Goal: Transaction & Acquisition: Obtain resource

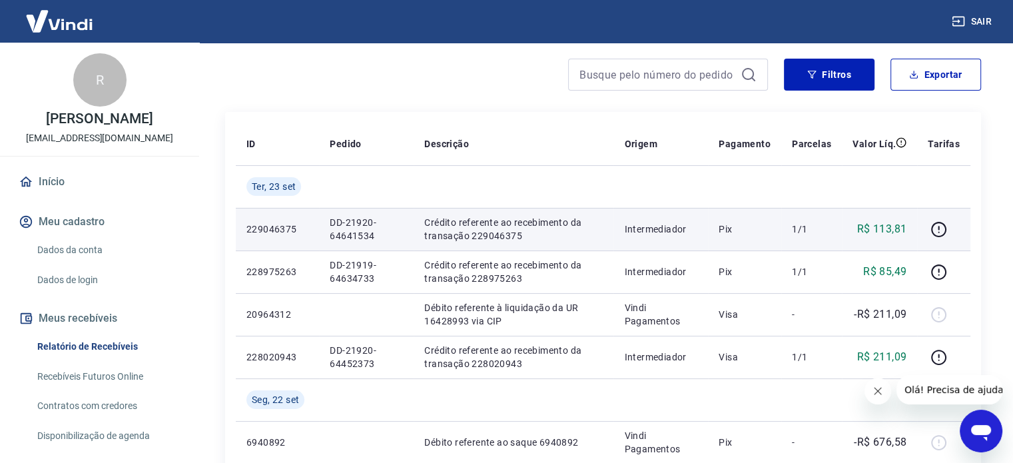
scroll to position [133, 0]
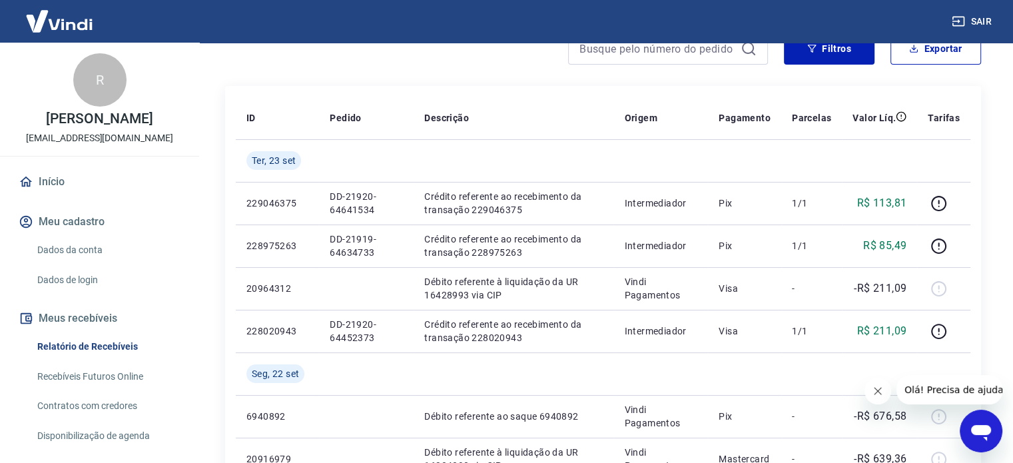
click at [877, 393] on icon "Fechar mensagem da empresa" at bounding box center [878, 391] width 11 height 11
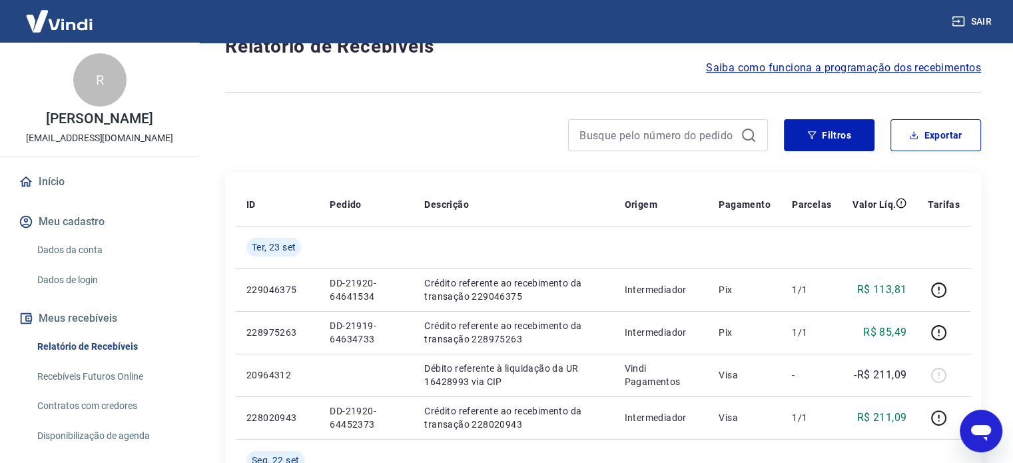
scroll to position [0, 0]
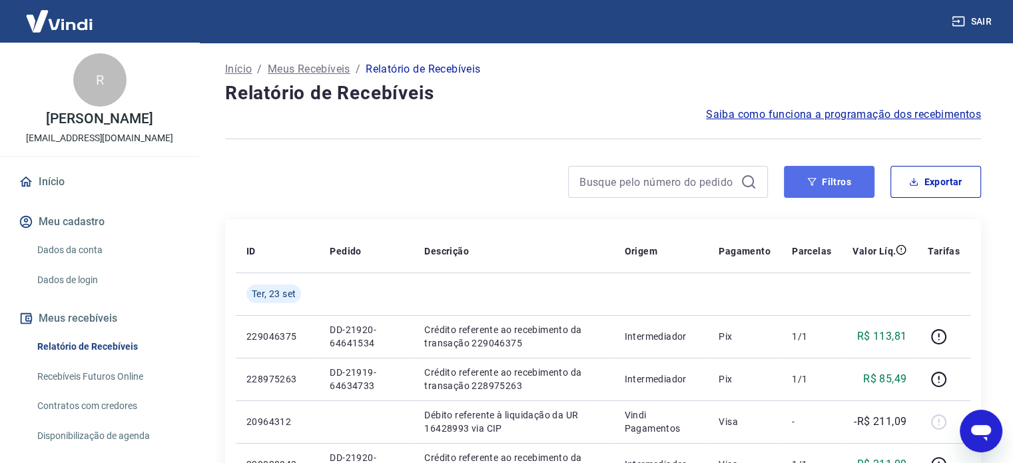
click at [853, 183] on button "Filtros" at bounding box center [829, 182] width 91 height 32
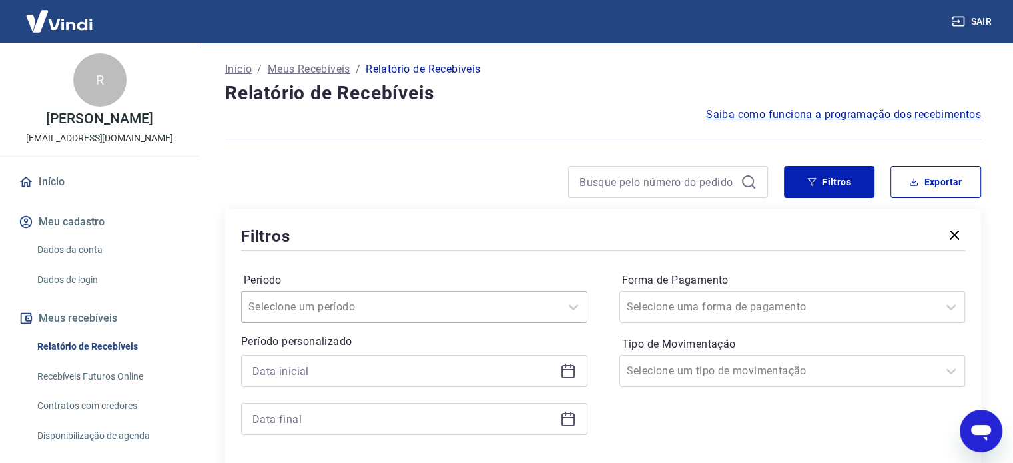
click at [318, 314] on div "Selecione um período" at bounding box center [414, 307] width 346 height 32
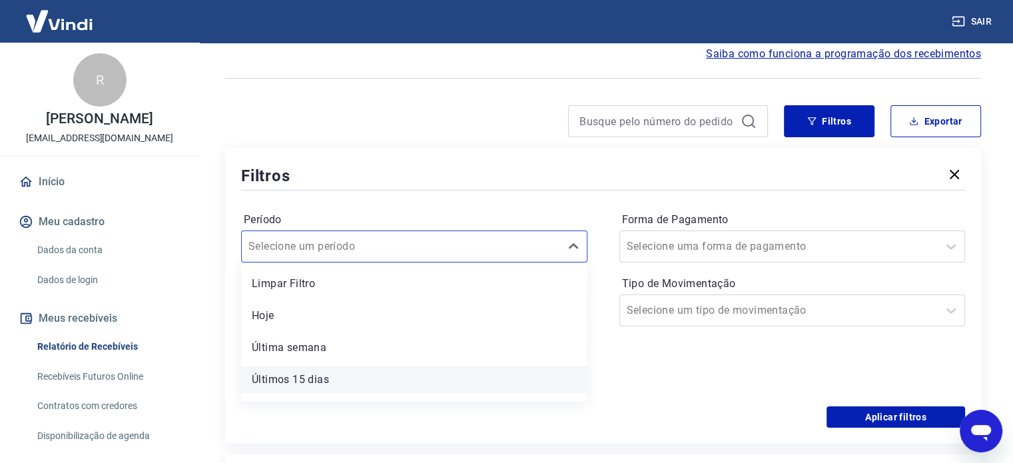
scroll to position [89, 0]
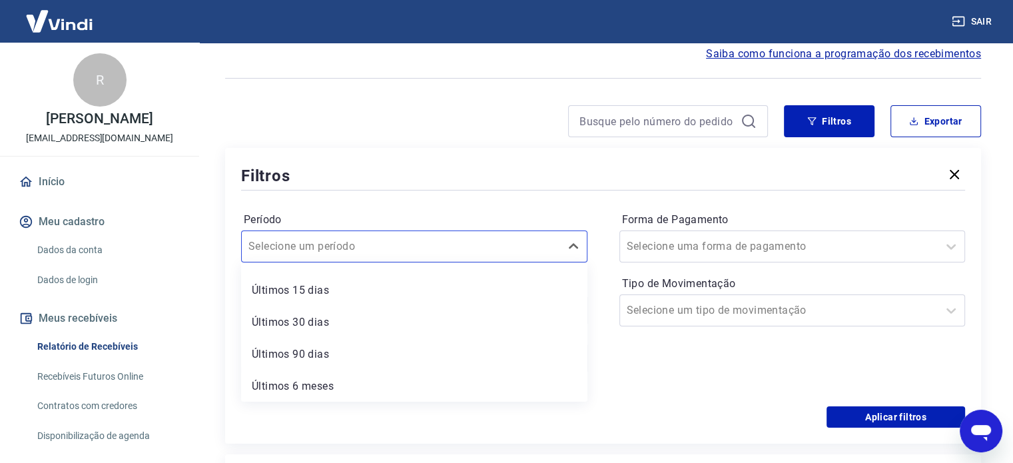
click at [414, 197] on div "Período option Última semana focused, 3 of 7. 7 results available. Use Up and D…" at bounding box center [603, 299] width 724 height 213
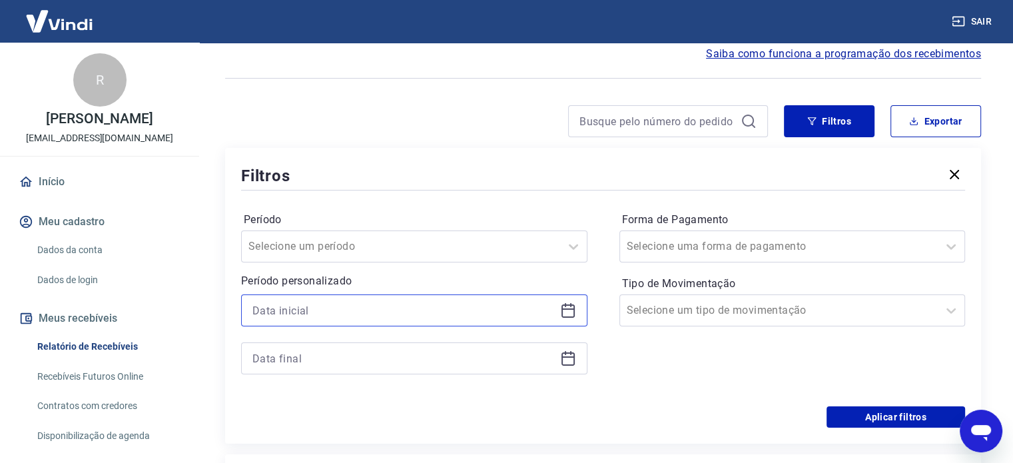
click at [350, 306] on input at bounding box center [403, 310] width 302 height 20
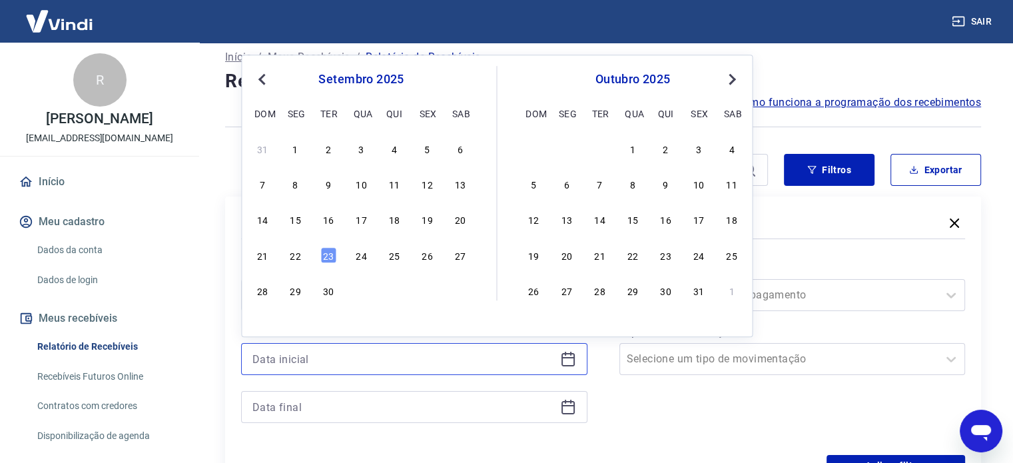
scroll to position [0, 0]
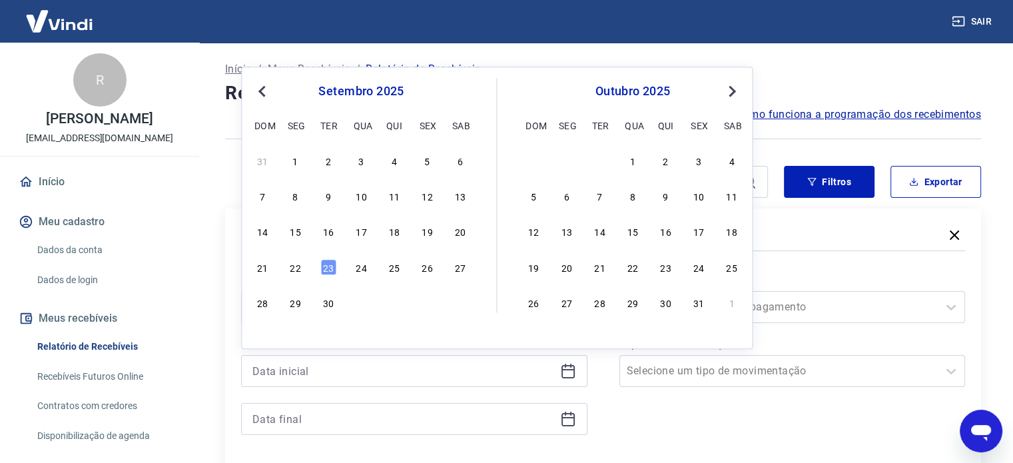
click at [263, 94] on span "Previous Month" at bounding box center [263, 90] width 0 height 15
click at [426, 163] on div "1" at bounding box center [427, 161] width 16 height 16
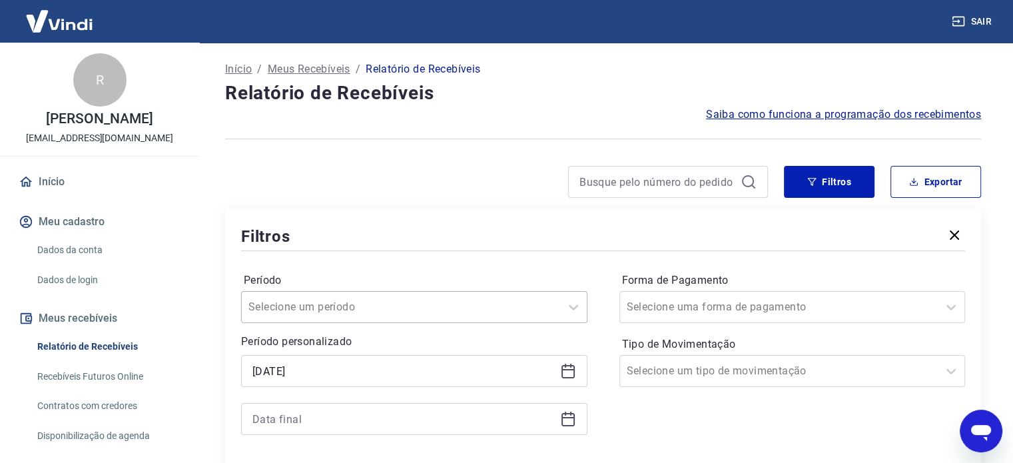
type input "[DATE]"
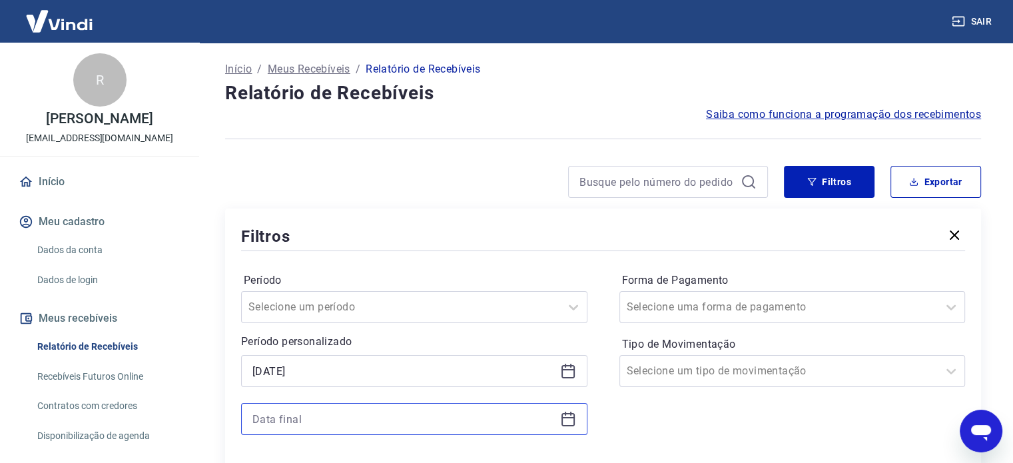
click at [319, 410] on input at bounding box center [403, 419] width 302 height 20
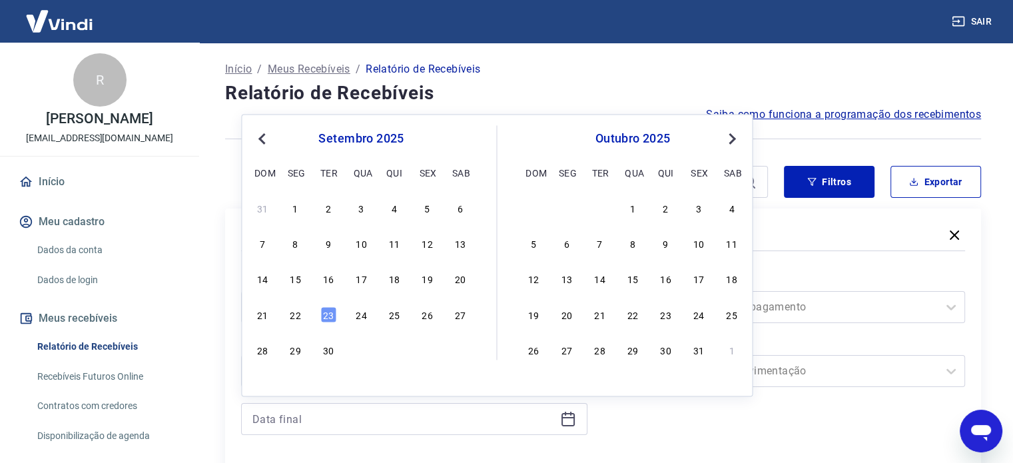
drag, startPoint x: 264, startPoint y: 205, endPoint x: 632, endPoint y: 143, distance: 372.1
click at [264, 205] on div "31" at bounding box center [262, 208] width 16 height 16
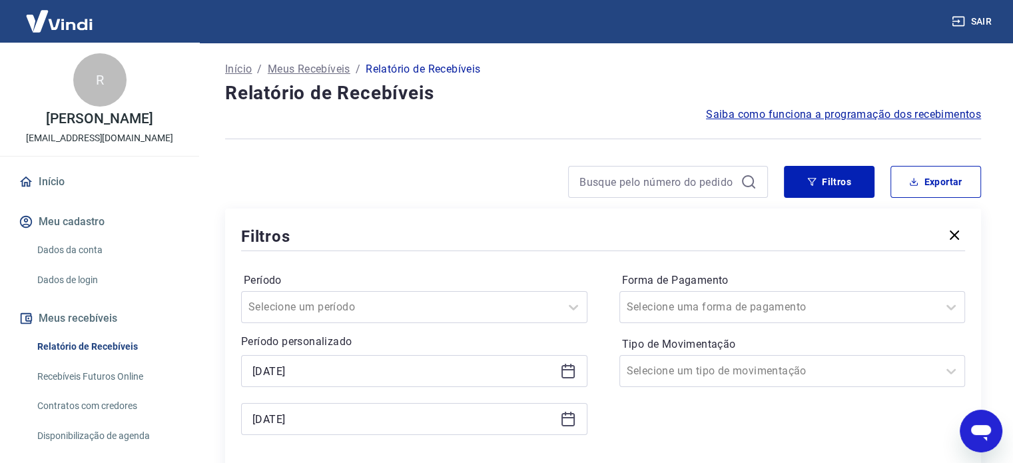
type input "[DATE]"
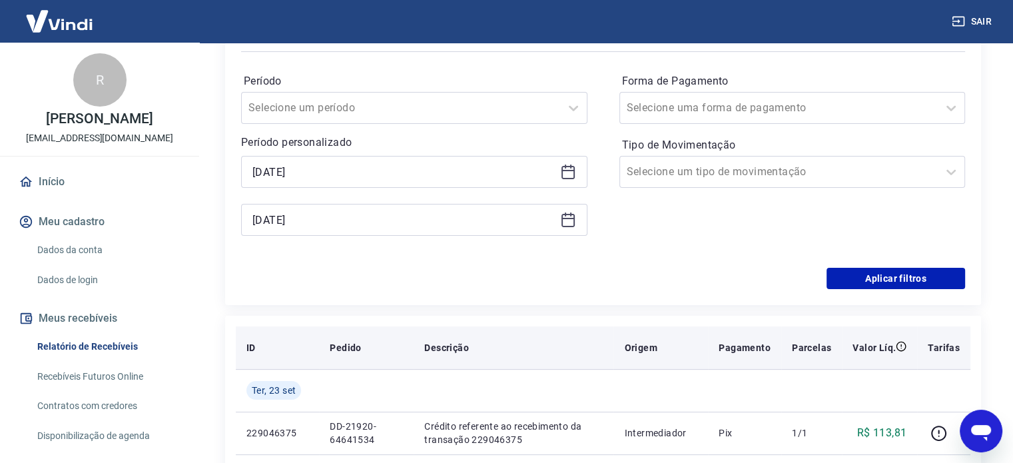
scroll to position [200, 0]
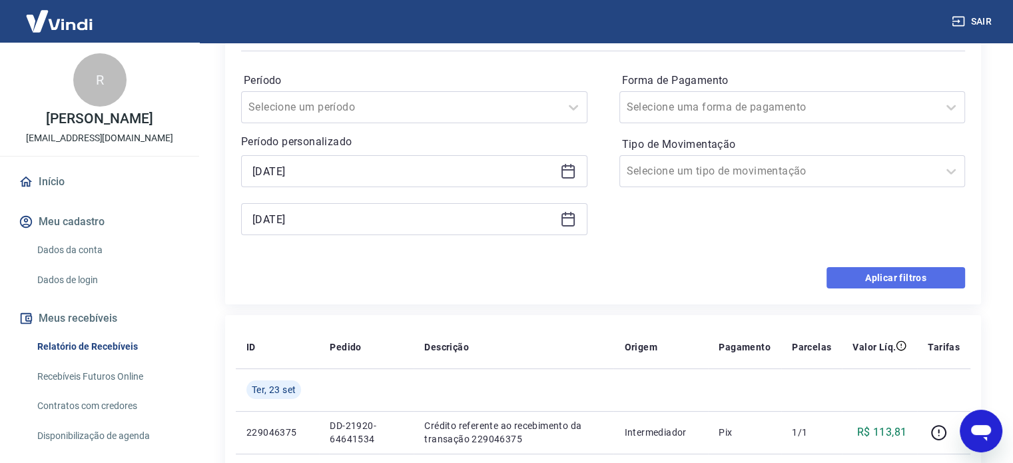
click at [898, 276] on button "Aplicar filtros" at bounding box center [896, 277] width 139 height 21
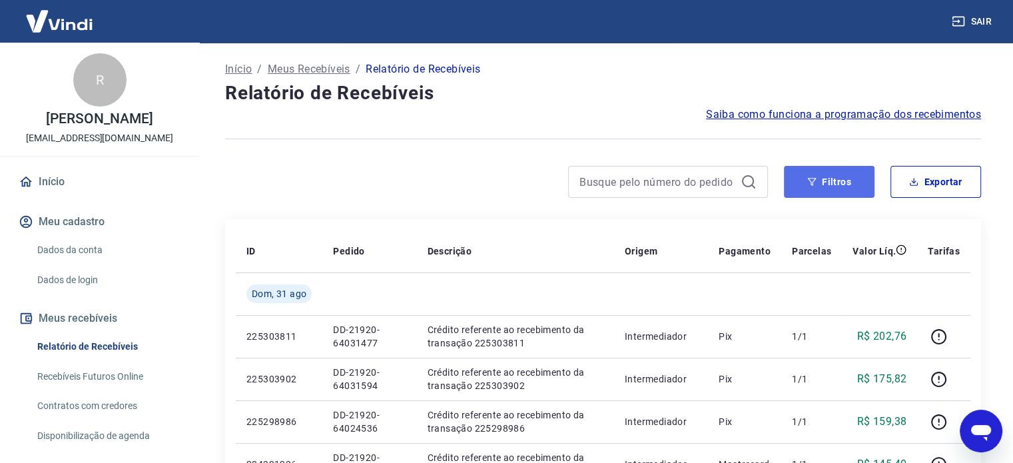
click at [853, 191] on button "Filtros" at bounding box center [829, 182] width 91 height 32
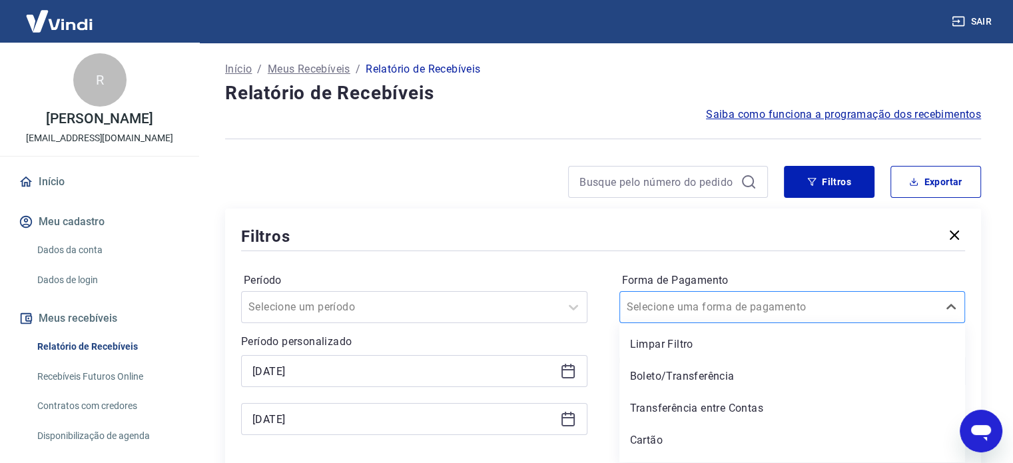
click at [755, 299] on div at bounding box center [779, 307] width 305 height 19
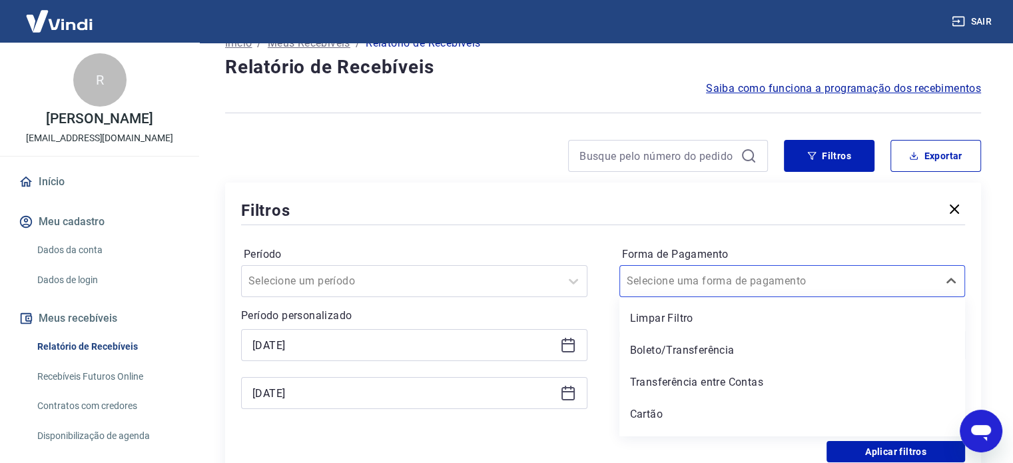
scroll to position [25, 0]
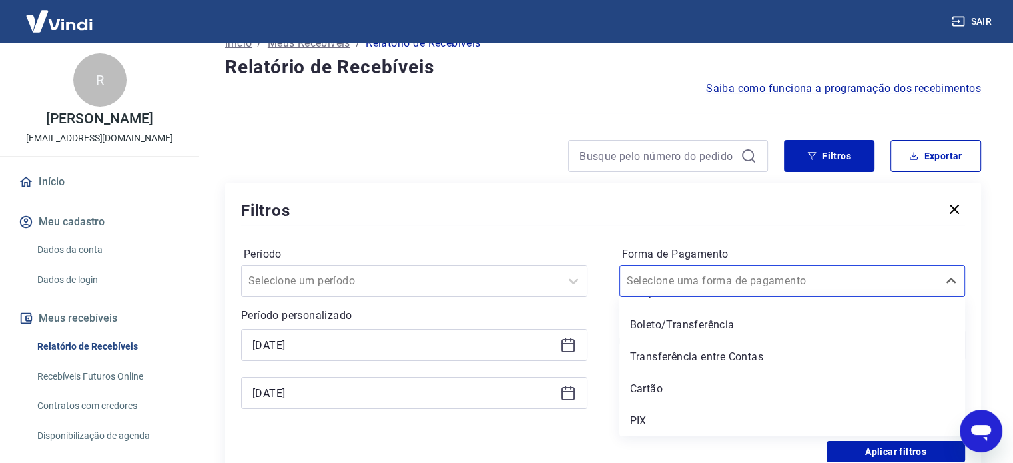
click at [907, 237] on div "Período Selecione um período Período personalizado [DATE] [DATE] Forma de Pagam…" at bounding box center [603, 334] width 724 height 213
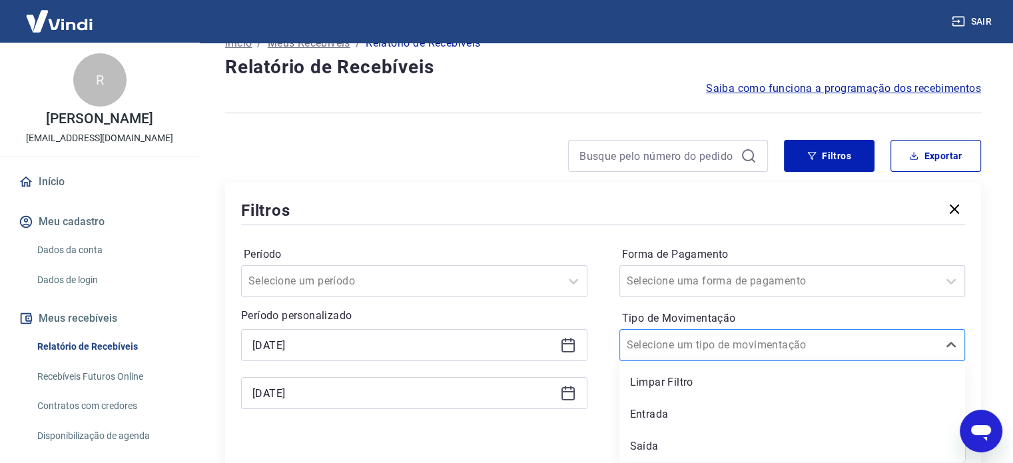
click at [855, 338] on div at bounding box center [779, 345] width 305 height 19
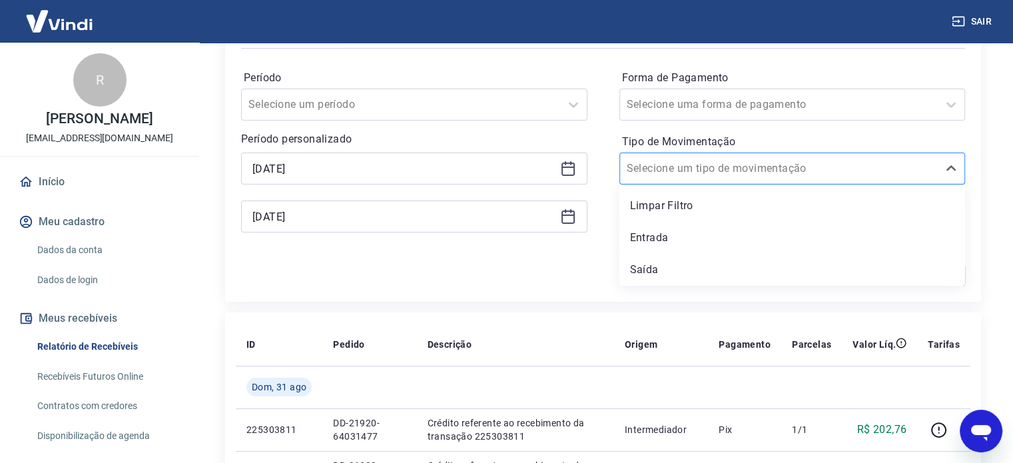
scroll to position [226, 0]
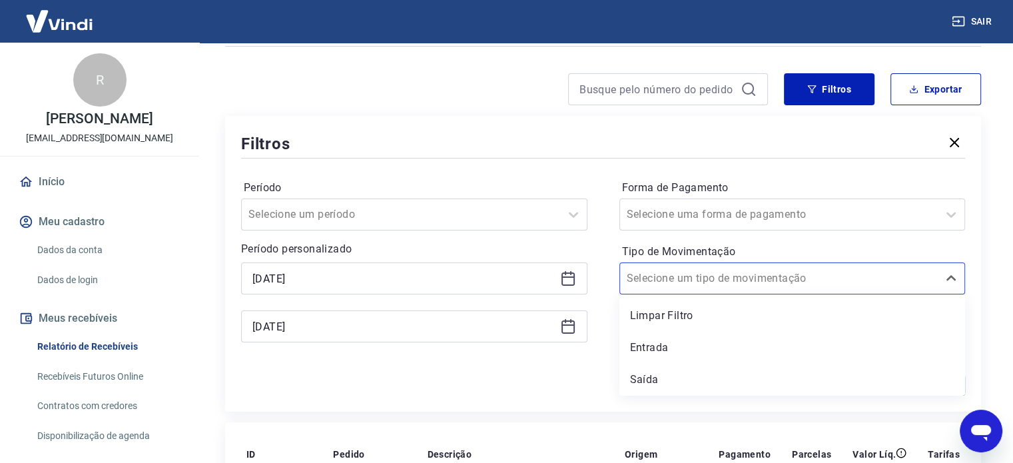
click at [957, 155] on button "button" at bounding box center [954, 143] width 21 height 23
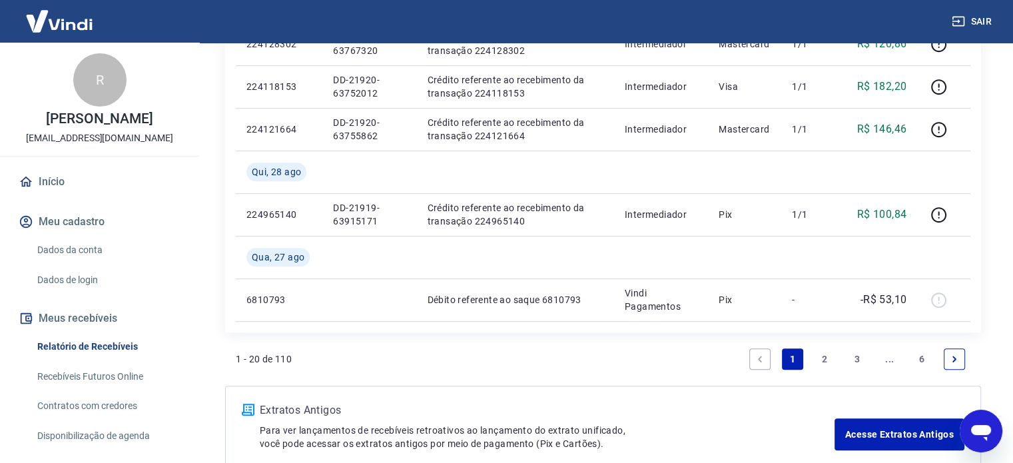
scroll to position [1025, 0]
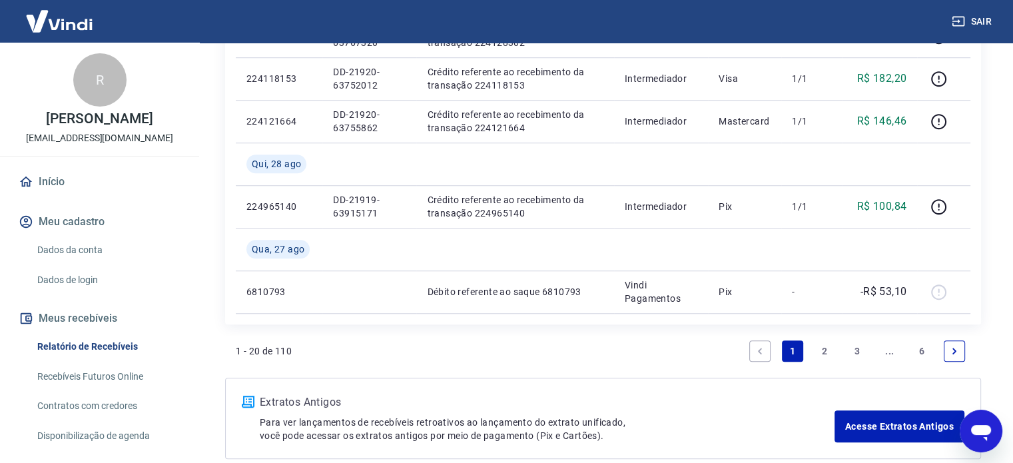
click at [815, 352] on link "2" at bounding box center [824, 350] width 21 height 21
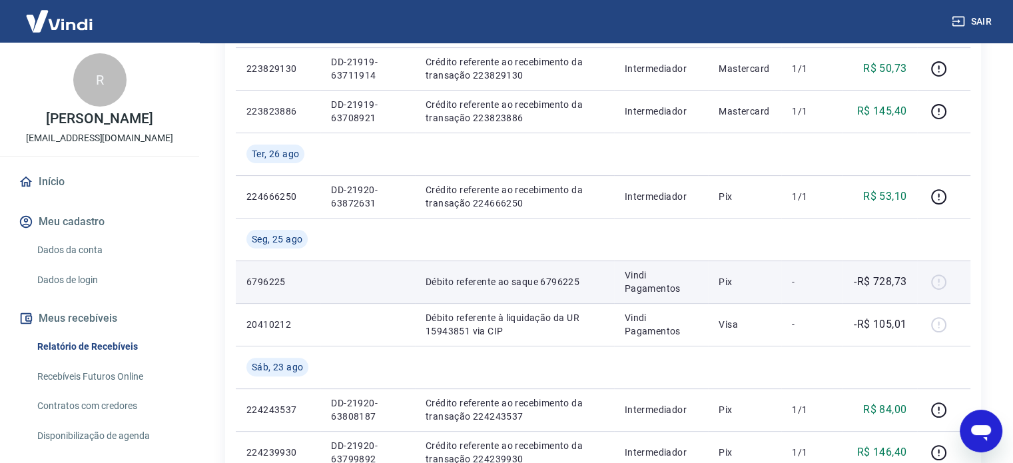
scroll to position [333, 0]
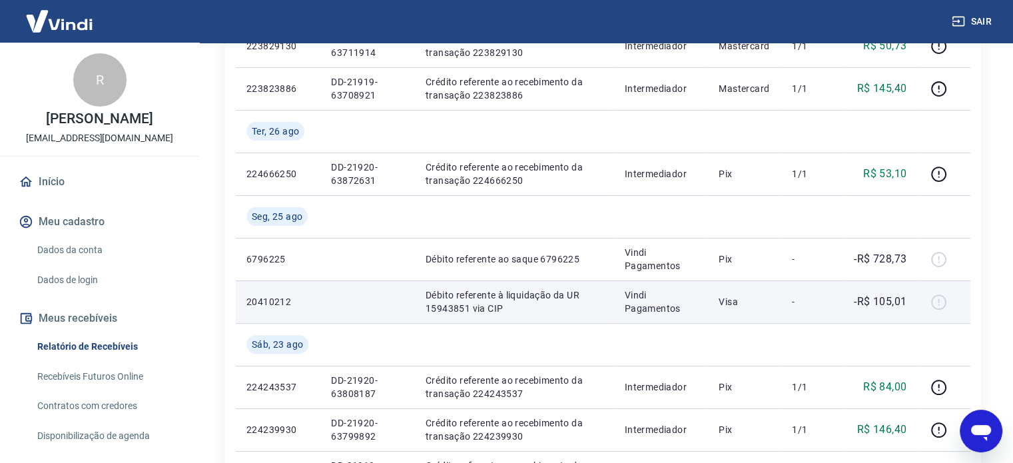
click at [941, 304] on div at bounding box center [944, 301] width 32 height 21
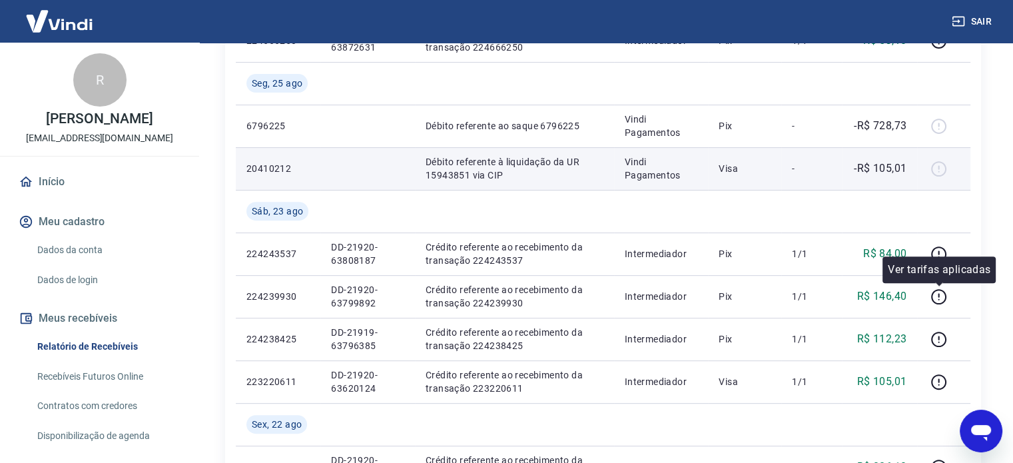
click at [938, 303] on icon "button" at bounding box center [938, 296] width 15 height 15
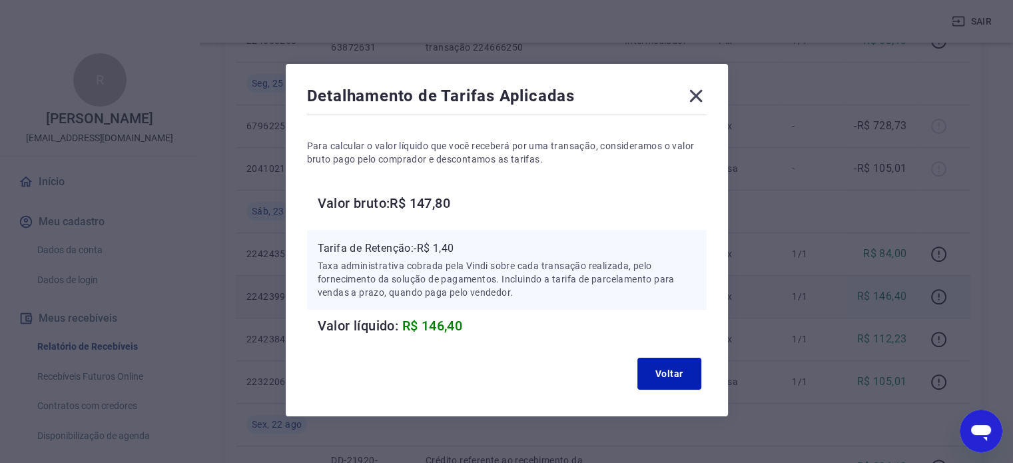
click at [699, 94] on icon at bounding box center [695, 95] width 21 height 21
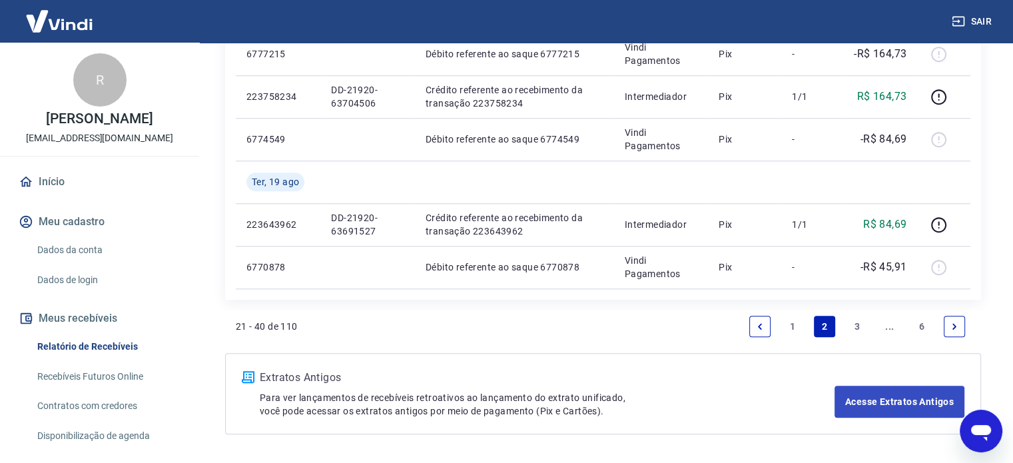
scroll to position [1154, 0]
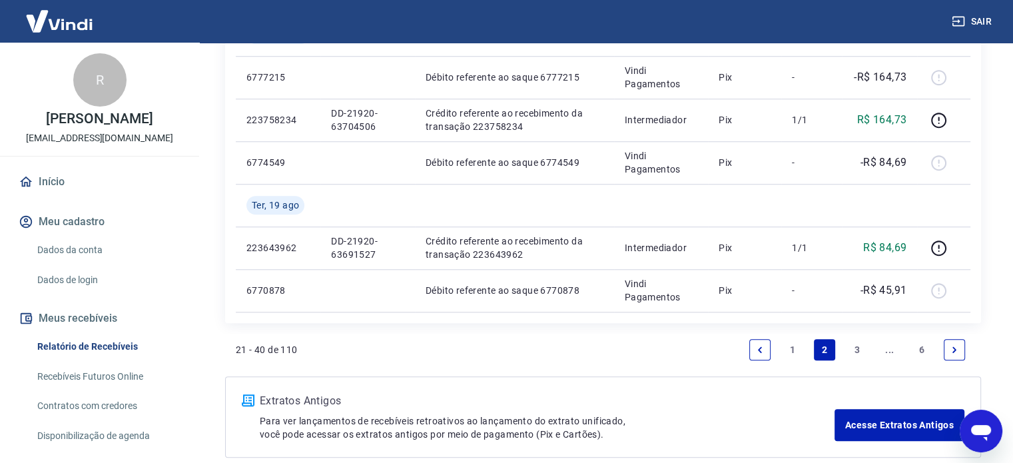
click at [868, 351] on li "3" at bounding box center [857, 350] width 32 height 32
click at [866, 351] on link "3" at bounding box center [857, 349] width 21 height 21
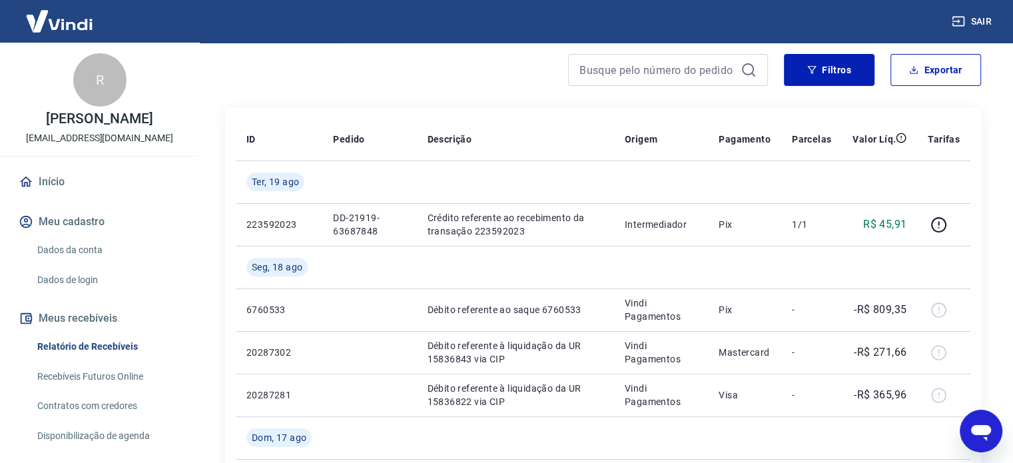
scroll to position [133, 0]
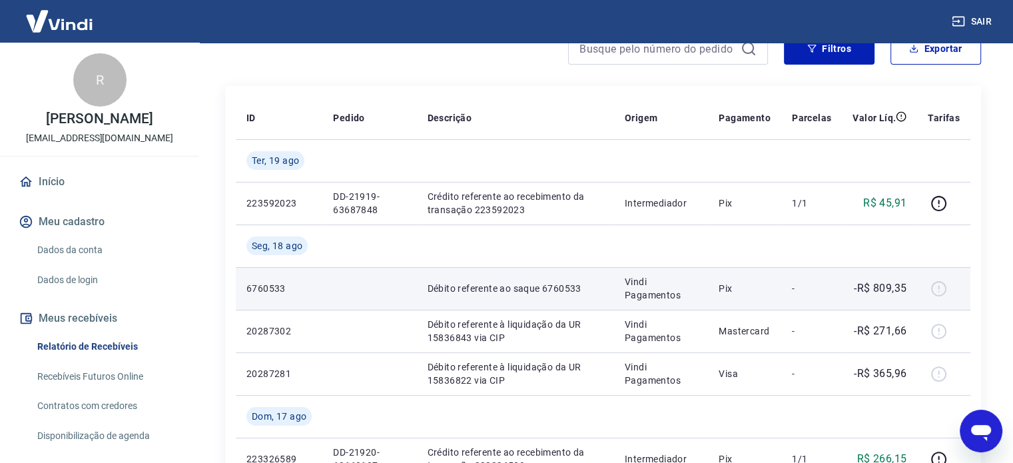
click at [788, 290] on td "-" at bounding box center [811, 288] width 61 height 43
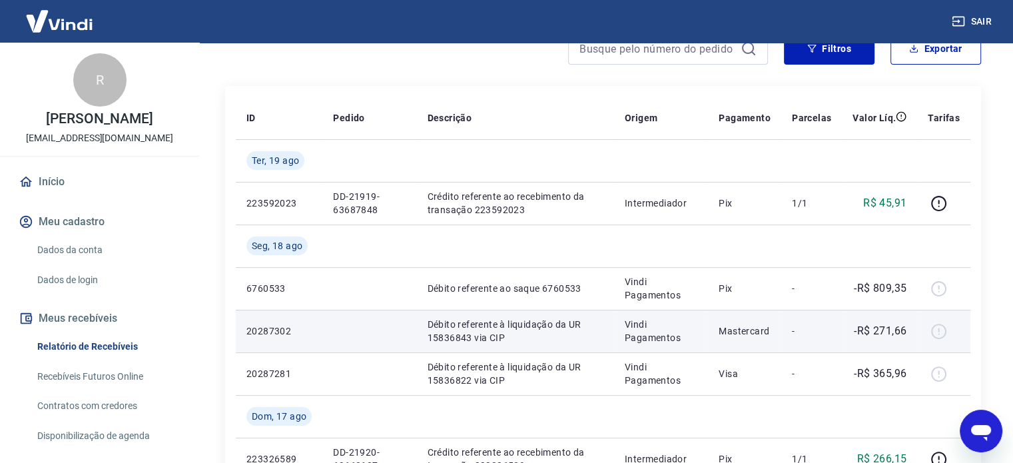
click at [767, 334] on p "Mastercard" at bounding box center [745, 330] width 52 height 13
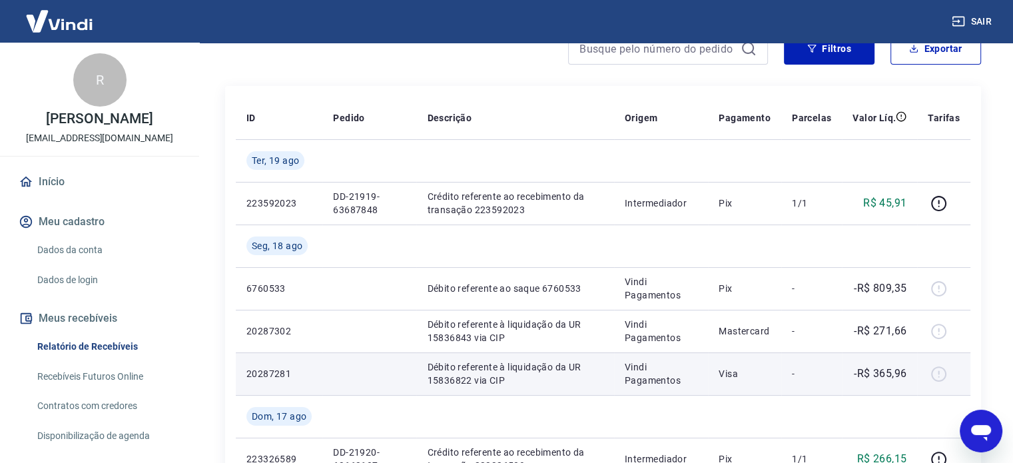
click at [755, 360] on td "Visa" at bounding box center [744, 373] width 73 height 43
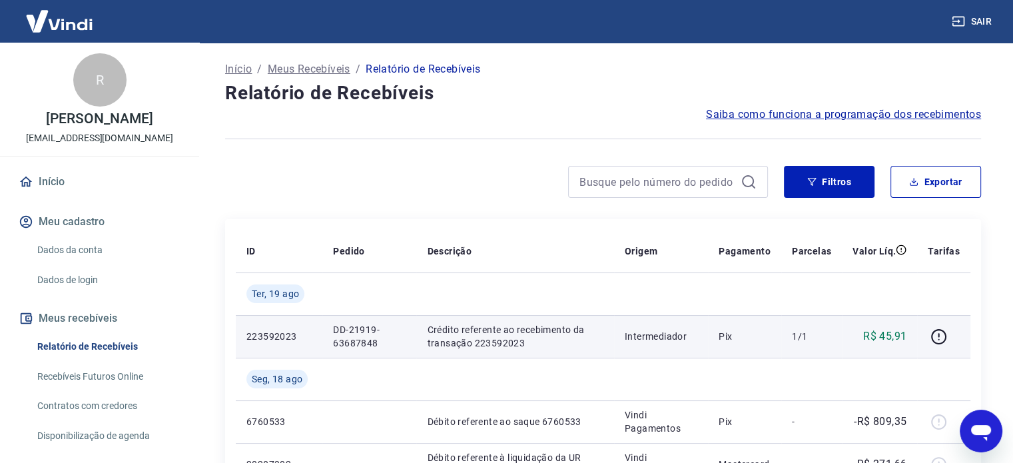
scroll to position [0, 0]
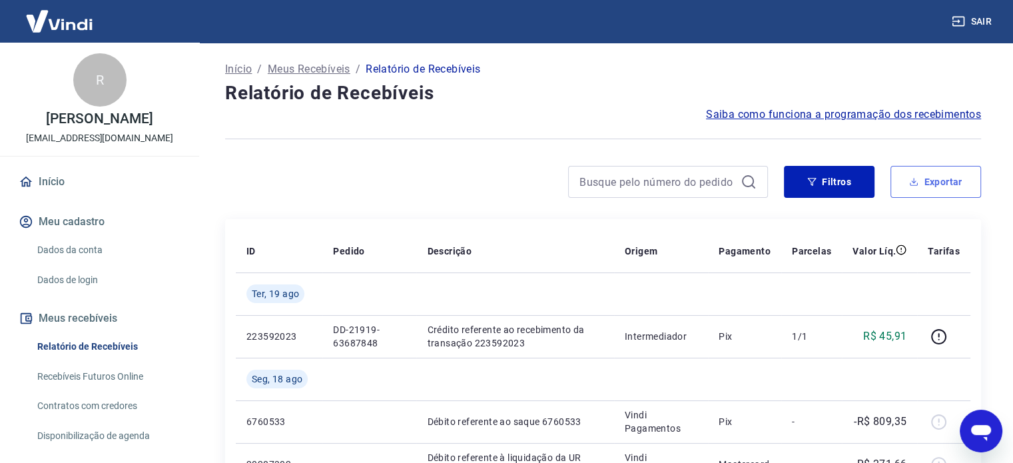
click at [956, 191] on button "Exportar" at bounding box center [936, 182] width 91 height 32
type input "[DATE]"
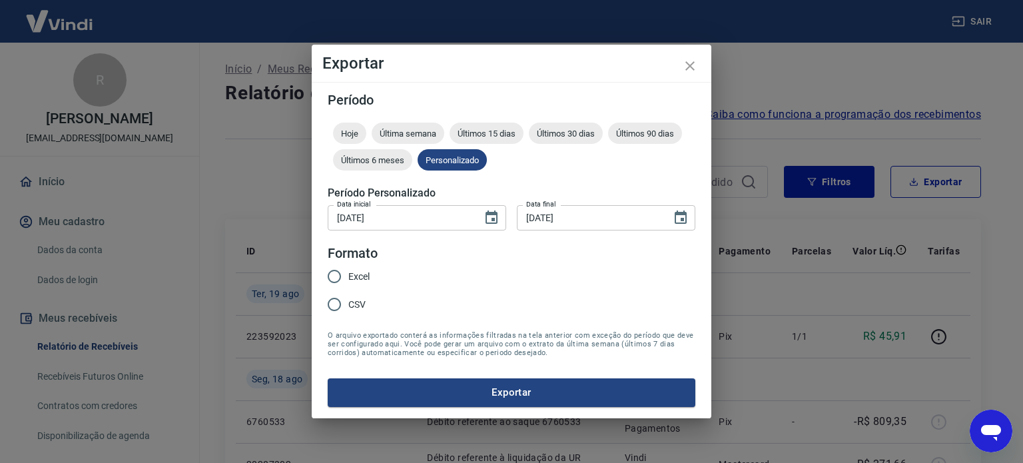
click at [372, 271] on div "Excel CSV" at bounding box center [354, 291] width 53 height 58
click at [368, 274] on span "Excel" at bounding box center [358, 277] width 21 height 14
click at [348, 274] on input "Excel" at bounding box center [334, 276] width 28 height 28
radio input "true"
click at [436, 386] on button "Exportar" at bounding box center [512, 392] width 368 height 28
